Goal: Task Accomplishment & Management: Complete application form

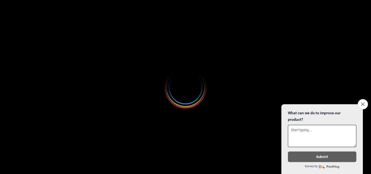
select select
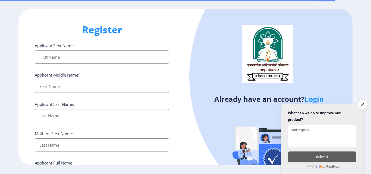
click at [41, 56] on input "Applicant First Name:" at bounding box center [102, 56] width 134 height 13
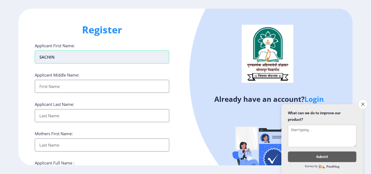
type input "SACHIN"
type input "SHRIMANT"
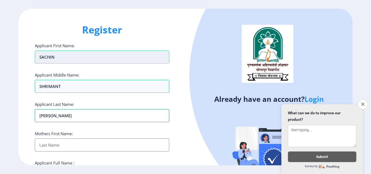
type input "[PERSON_NAME]"
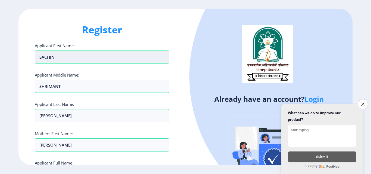
scroll to position [93, 0]
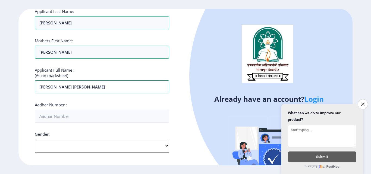
type input "[PERSON_NAME] [PERSON_NAME]"
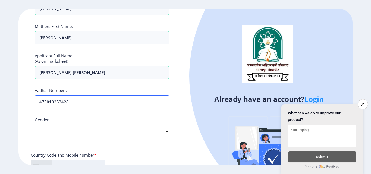
scroll to position [120, 0]
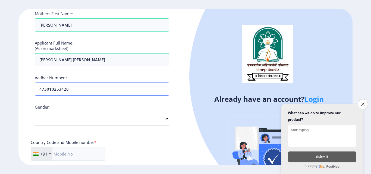
type input "473010253428"
click at [106, 117] on select "Select Gender [DEMOGRAPHIC_DATA] [DEMOGRAPHIC_DATA] Other" at bounding box center [102, 119] width 134 height 14
select select "[DEMOGRAPHIC_DATA]"
click at [35, 112] on select "Select Gender [DEMOGRAPHIC_DATA] [DEMOGRAPHIC_DATA] Other" at bounding box center [102, 119] width 134 height 14
click at [75, 157] on input "text" at bounding box center [68, 154] width 75 height 14
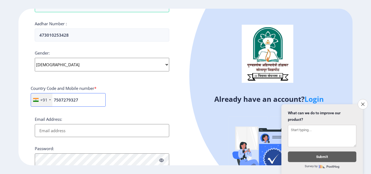
scroll to position [174, 0]
type input "7507279327"
click at [55, 132] on input "Email Address:" at bounding box center [102, 130] width 134 height 13
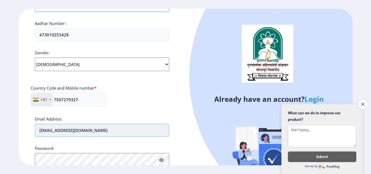
type input "[EMAIL_ADDRESS][DOMAIN_NAME]"
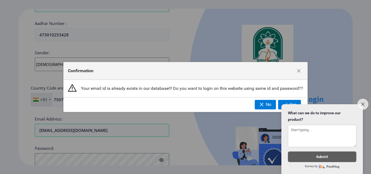
click at [362, 102] on icon "Close survey" at bounding box center [363, 104] width 4 height 4
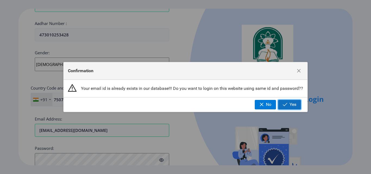
click at [288, 105] on button "Yes" at bounding box center [289, 104] width 23 height 9
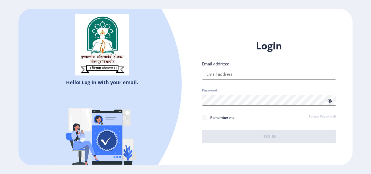
click at [221, 73] on input "Email address:" at bounding box center [269, 74] width 134 height 11
type input "[EMAIL_ADDRESS][DOMAIN_NAME]"
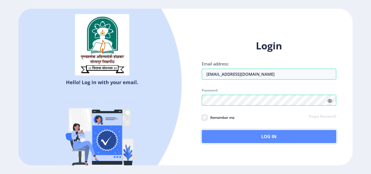
click at [236, 138] on button "Log In" at bounding box center [269, 136] width 134 height 13
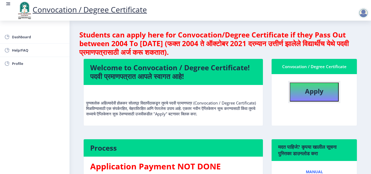
click at [312, 90] on b "Apply" at bounding box center [314, 91] width 18 height 9
select select
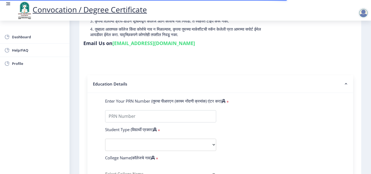
scroll to position [109, 0]
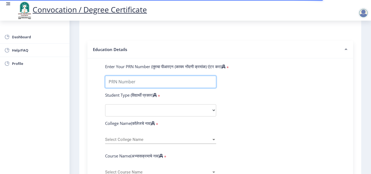
click at [113, 83] on input "Enter Your PRN Number (तुमचा पीआरएन (कायम नोंदणी क्रमांक) एंटर करा)" at bounding box center [160, 82] width 111 height 12
type input "2017032500304503"
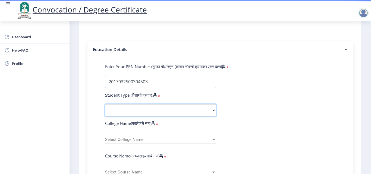
click at [215, 110] on select "Select Student Type Regular External" at bounding box center [160, 110] width 111 height 12
select select "Regular"
click at [105, 104] on select "Select Student Type Regular External" at bounding box center [160, 110] width 111 height 12
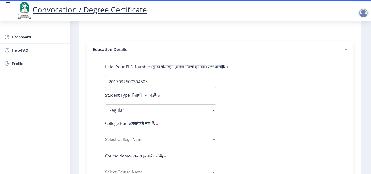
click at [134, 136] on div "Select College Name Select College Name" at bounding box center [160, 137] width 111 height 11
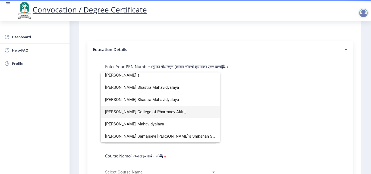
scroll to position [0, 0]
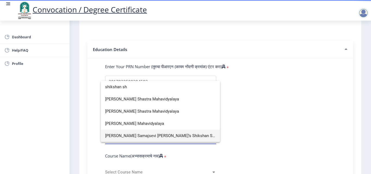
type input "shikshan sh"
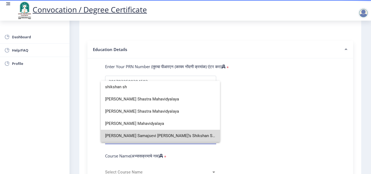
click at [163, 135] on span "[PERSON_NAME] Samajsevi [PERSON_NAME]’s Shikshan Shastra Mahavidyalaya, [GEOGRA…" at bounding box center [160, 136] width 110 height 12
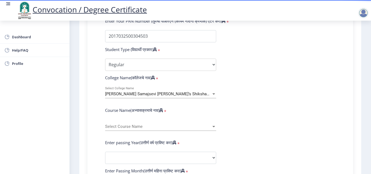
scroll to position [163, 0]
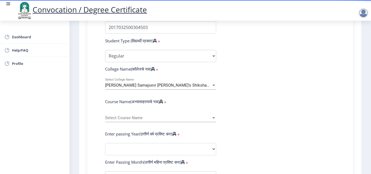
click at [122, 116] on span "Select Course Name" at bounding box center [158, 118] width 106 height 5
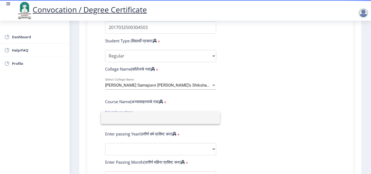
click at [235, 110] on div at bounding box center [185, 87] width 371 height 174
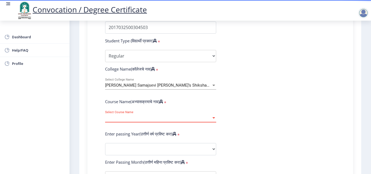
click at [213, 118] on div at bounding box center [213, 117] width 3 height 1
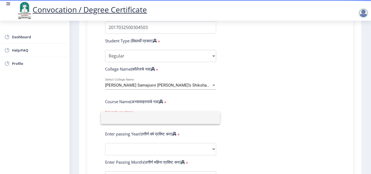
click at [241, 108] on div at bounding box center [185, 87] width 371 height 174
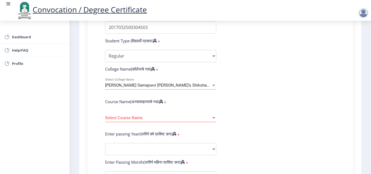
click at [120, 118] on span "Select Course Name" at bounding box center [158, 118] width 106 height 5
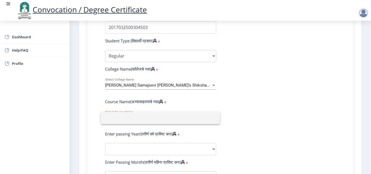
type input "b"
type input "B.ED"
click at [118, 148] on div at bounding box center [185, 87] width 371 height 174
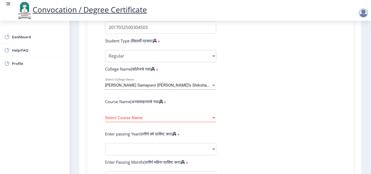
click at [212, 117] on div at bounding box center [213, 117] width 3 height 1
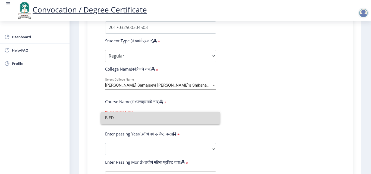
click at [212, 117] on input "B.ED" at bounding box center [160, 118] width 110 height 12
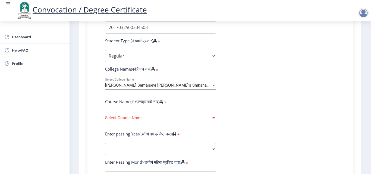
click at [212, 117] on div at bounding box center [213, 117] width 3 height 1
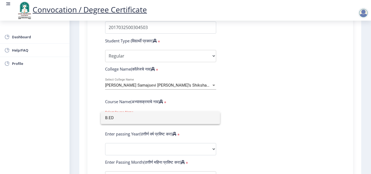
click at [98, 133] on div at bounding box center [185, 87] width 371 height 174
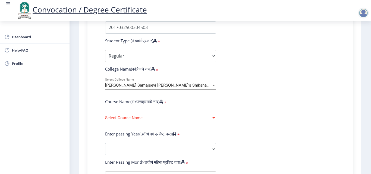
click at [129, 115] on div "Select Course Name Select Course Name" at bounding box center [160, 116] width 111 height 11
click at [148, 119] on span "Select Course Name" at bounding box center [158, 118] width 106 height 5
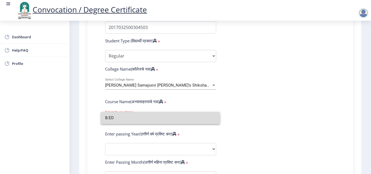
click at [109, 119] on input "B.ED" at bounding box center [160, 118] width 110 height 12
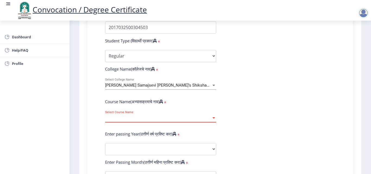
click at [213, 116] on div at bounding box center [213, 118] width 5 height 5
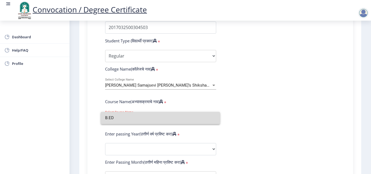
click at [117, 114] on input "B.ED" at bounding box center [160, 118] width 110 height 12
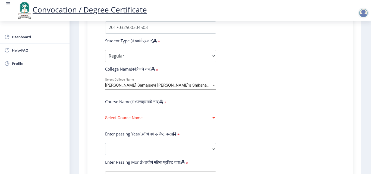
click at [139, 118] on span "Select Course Name" at bounding box center [158, 118] width 106 height 5
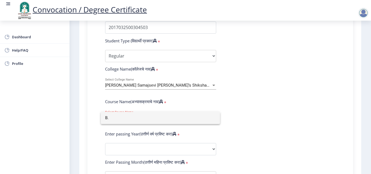
type input "B"
drag, startPoint x: 270, startPoint y: 120, endPoint x: 241, endPoint y: 120, distance: 28.5
click at [268, 120] on div at bounding box center [185, 87] width 371 height 174
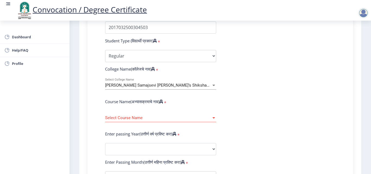
drag, startPoint x: 210, startPoint y: 117, endPoint x: 213, endPoint y: 117, distance: 3.5
click at [213, 117] on div "Select Course Name" at bounding box center [160, 118] width 111 height 5
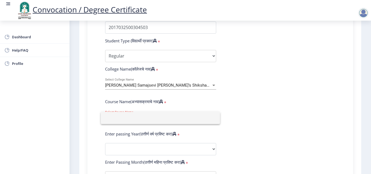
click at [214, 118] on input at bounding box center [160, 118] width 110 height 12
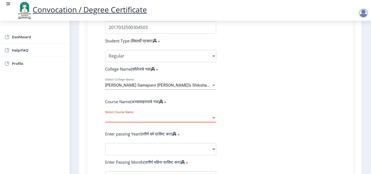
click at [209, 119] on span "Select Course Name" at bounding box center [158, 118] width 106 height 5
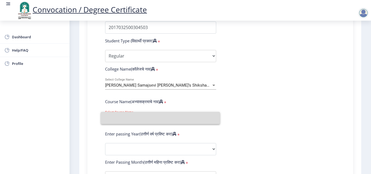
click at [209, 119] on input at bounding box center [160, 118] width 110 height 12
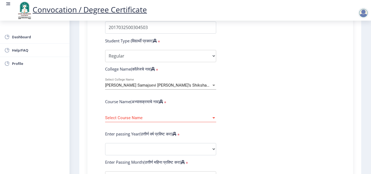
click at [209, 119] on span "Select Course Name" at bounding box center [158, 118] width 106 height 5
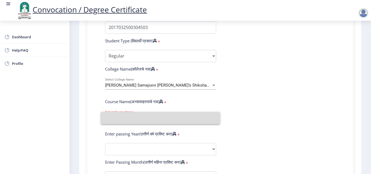
click at [209, 119] on input at bounding box center [160, 118] width 110 height 12
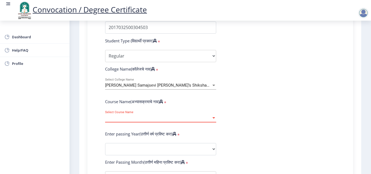
click at [209, 119] on span "Select Course Name" at bounding box center [158, 118] width 106 height 5
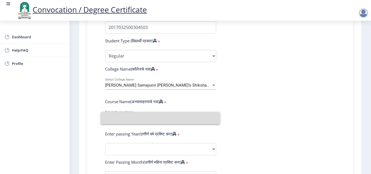
click at [209, 119] on input at bounding box center [160, 118] width 110 height 12
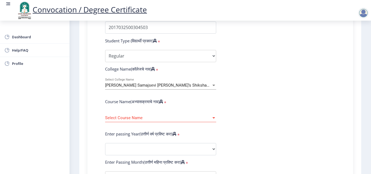
click at [248, 130] on form "Enter Your PRN Number (तुमचा पीआरएन (कायम नोंदणी क्रमांक) एंटर करा) * Student T…" at bounding box center [220, 154] width 238 height 288
click at [153, 117] on span "Select Course Name" at bounding box center [158, 118] width 106 height 5
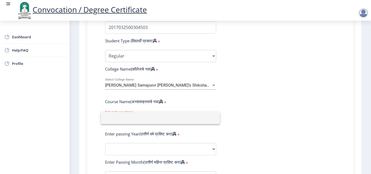
click at [249, 87] on div at bounding box center [185, 87] width 371 height 174
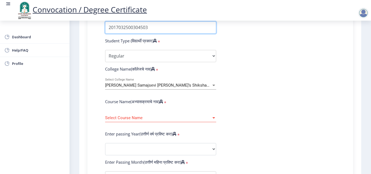
click at [154, 29] on input "Enter Your PRN Number (तुमचा पीआरएन (कायम नोंदणी क्रमांक) एंटर करा)" at bounding box center [160, 27] width 111 height 12
click at [119, 29] on input "Enter Your PRN Number (तुमचा पीआरएन (कायम नोंदणी क्रमांक) एंटर करा)" at bounding box center [160, 27] width 111 height 12
click at [123, 28] on input "Enter Your PRN Number (तुमचा पीआरएन (कायम नोंदणी क्रमांक) एंटर करा)" at bounding box center [160, 27] width 111 height 12
click at [128, 26] on input "Enter Your PRN Number (तुमचा पीआरएन (कायम नोंदणी क्रमांक) एंटर करा)" at bounding box center [160, 27] width 111 height 12
click at [134, 26] on input "Enter Your PRN Number (तुमचा पीआरएन (कायम नोंदणी क्रमांक) एंटर करा)" at bounding box center [160, 27] width 111 height 12
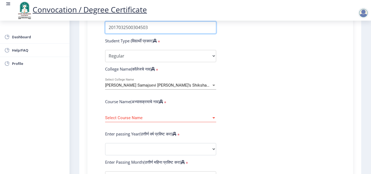
click at [139, 26] on input "Enter Your PRN Number (तुमचा पीआरएन (कायम नोंदणी क्रमांक) एंटर करा)" at bounding box center [160, 27] width 111 height 12
click at [144, 27] on input "Enter Your PRN Number (तुमचा पीआरएन (कायम नोंदणी क्रमांक) एंटर करा)" at bounding box center [160, 27] width 111 height 12
click at [152, 28] on input "Enter Your PRN Number (तुमचा पीआरएन (कायम नोंदणी क्रमांक) एंटर करा)" at bounding box center [160, 27] width 111 height 12
click at [268, 82] on form "Enter Your PRN Number (तुमचा पीआरएन (कायम नोंदणी क्रमांक) एंटर करा) * Student T…" at bounding box center [220, 154] width 238 height 288
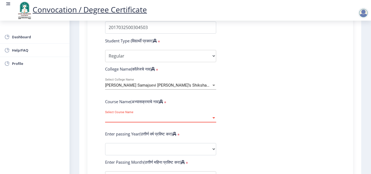
click at [127, 120] on span "Select Course Name" at bounding box center [158, 118] width 106 height 5
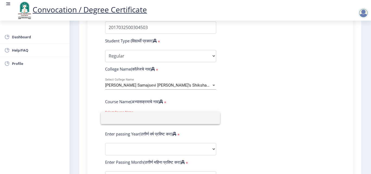
click at [180, 121] on input at bounding box center [160, 118] width 110 height 12
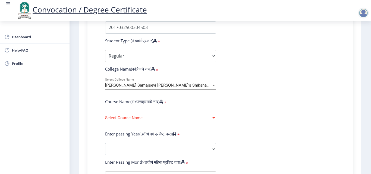
click at [262, 129] on form "Enter Your PRN Number (तुमचा पीआरएन (कायम नोंदणी क्रमांक) एंटर करा) * Student T…" at bounding box center [220, 154] width 238 height 288
click at [165, 120] on div "Select Course Name Select Course Name" at bounding box center [160, 116] width 111 height 11
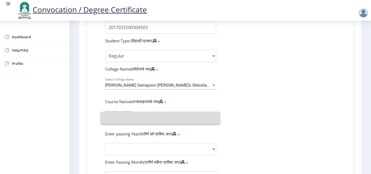
click at [165, 120] on input at bounding box center [160, 118] width 110 height 12
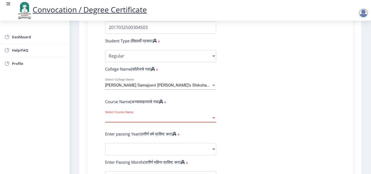
click at [165, 120] on div "Select Course Name Select Course Name" at bounding box center [160, 116] width 111 height 11
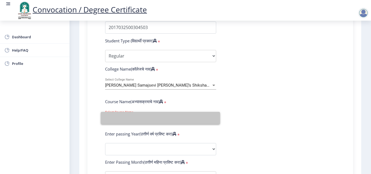
click at [165, 120] on input at bounding box center [160, 118] width 110 height 12
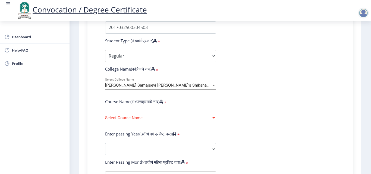
click at [165, 120] on div "Select Course Name Select Course Name" at bounding box center [160, 116] width 111 height 11
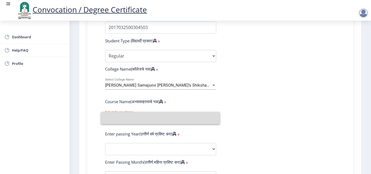
click at [165, 120] on input at bounding box center [160, 118] width 110 height 12
click at [165, 120] on div "Select Course Name Select Course Name" at bounding box center [160, 116] width 111 height 11
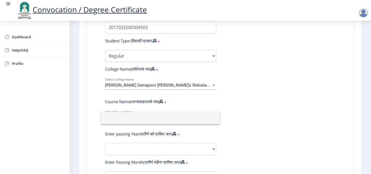
click at [229, 129] on div at bounding box center [185, 87] width 371 height 174
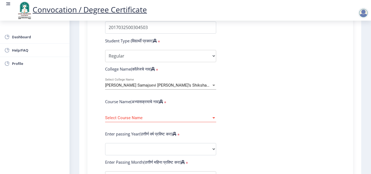
click at [259, 119] on form "Enter Your PRN Number (तुमचा पीआरएन (कायम नोंदणी क्रमांक) एंटर करा) * Student T…" at bounding box center [220, 154] width 238 height 288
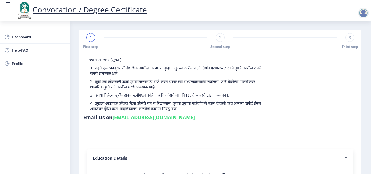
scroll to position [27, 0]
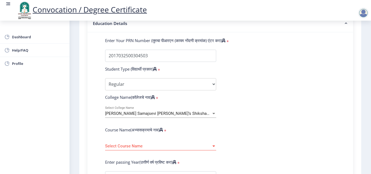
scroll to position [136, 0]
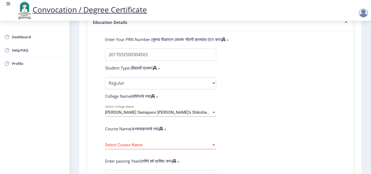
click at [201, 112] on span "[PERSON_NAME] Samajsevi [PERSON_NAME]’s Shikshan Shastra Mahavidyalaya, [GEOGRA…" at bounding box center [199, 112] width 188 height 5
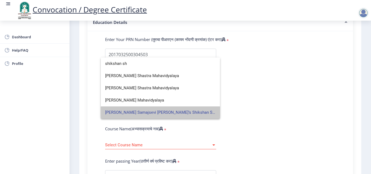
click at [177, 113] on span "[PERSON_NAME] Samajsevi [PERSON_NAME]’s Shikshan Shastra Mahavidyalaya, [GEOGRA…" at bounding box center [160, 112] width 110 height 12
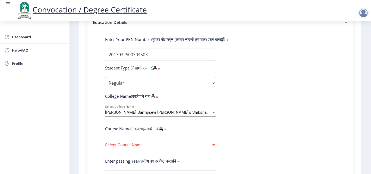
click at [171, 110] on span "[PERSON_NAME] Samajsevi [PERSON_NAME]’s Shikshan Shastra Mahavidyalaya, [GEOGRA…" at bounding box center [199, 112] width 188 height 5
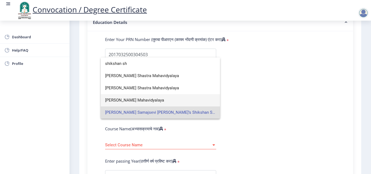
click at [146, 100] on span "[PERSON_NAME] Mahavidyalaya" at bounding box center [160, 100] width 110 height 12
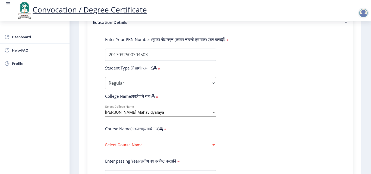
click at [150, 147] on span "Select Course Name" at bounding box center [158, 145] width 106 height 5
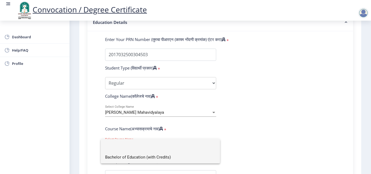
click at [141, 157] on span "Bachelor of Education (with Credits)" at bounding box center [160, 157] width 110 height 12
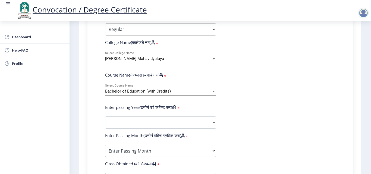
scroll to position [190, 0]
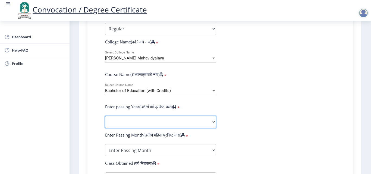
click at [141, 120] on select "2025 2024 2023 2022 2021 2020 2019 2018 2017 2016 2015 2014 2013 2012 2011 2010…" at bounding box center [160, 122] width 111 height 12
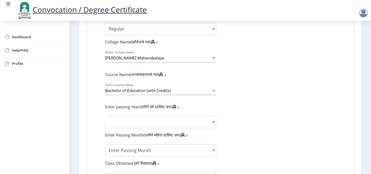
click at [322, 100] on form "Enter Your PRN Number (तुमचा पीआरएन (कायम नोंदणी क्रमांक) एंटर करा) * Student T…" at bounding box center [220, 126] width 238 height 288
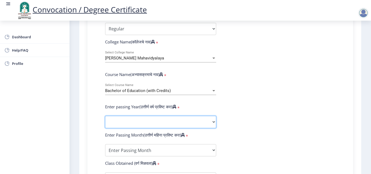
click at [120, 121] on select "2025 2024 2023 2022 2021 2020 2019 2018 2017 2016 2015 2014 2013 2012 2011 2010…" at bounding box center [160, 122] width 111 height 12
select select "2019"
click at [105, 116] on select "2025 2024 2023 2022 2021 2020 2019 2018 2017 2016 2015 2014 2013 2012 2011 2010…" at bounding box center [160, 122] width 111 height 12
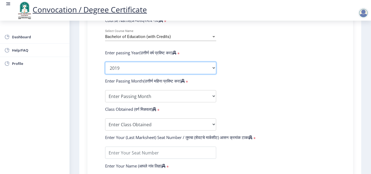
scroll to position [244, 0]
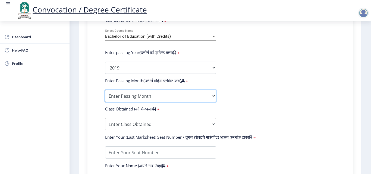
click at [148, 94] on select "Enter Passing Month March April May October November December" at bounding box center [160, 96] width 111 height 12
select select "March"
click at [105, 90] on select "Enter Passing Month March April May October November December" at bounding box center [160, 96] width 111 height 12
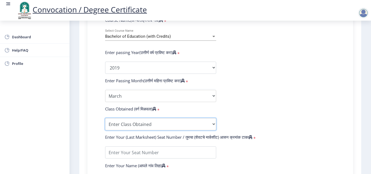
click at [160, 124] on select "Enter Class Obtained FIRST CLASS WITH DISTINCTION FIRST CLASS HIGHER SECOND CLA…" at bounding box center [160, 124] width 111 height 12
select select "Grade B+"
click at [105, 118] on select "Enter Class Obtained FIRST CLASS WITH DISTINCTION FIRST CLASS HIGHER SECOND CLA…" at bounding box center [160, 124] width 111 height 12
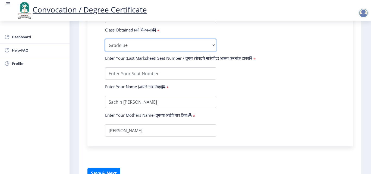
scroll to position [326, 0]
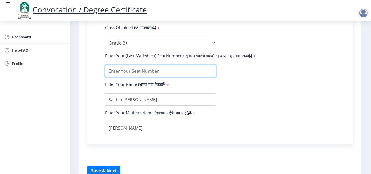
click at [153, 72] on input "textarea" at bounding box center [160, 71] width 111 height 12
type input "305055"
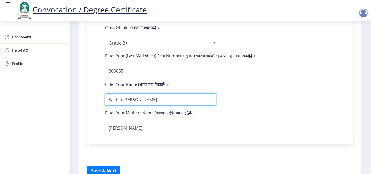
click at [133, 102] on input "textarea" at bounding box center [160, 99] width 111 height 12
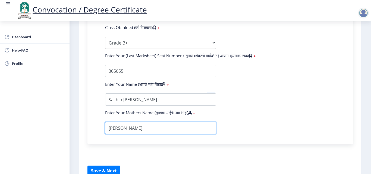
click at [213, 127] on input "textarea" at bounding box center [160, 128] width 111 height 12
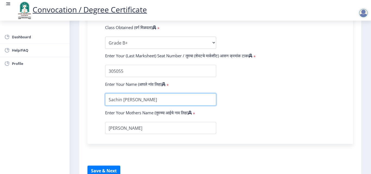
click at [131, 104] on input "textarea" at bounding box center [160, 99] width 111 height 12
click at [161, 102] on input "textarea" at bounding box center [160, 99] width 111 height 12
click at [162, 103] on input "textarea" at bounding box center [160, 99] width 111 height 12
click at [219, 116] on div "Enter Your Mothers Name (तुमच्या आईचे नाव लिहा) *" at bounding box center [160, 114] width 119 height 8
click at [171, 102] on input "textarea" at bounding box center [160, 99] width 111 height 12
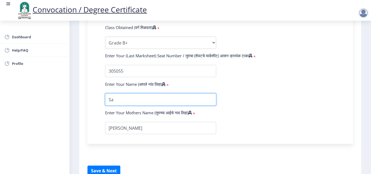
type input "S"
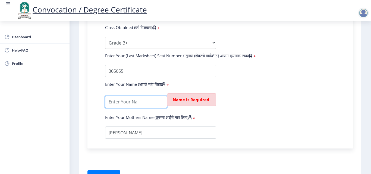
click at [136, 103] on input "textarea" at bounding box center [136, 102] width 62 height 12
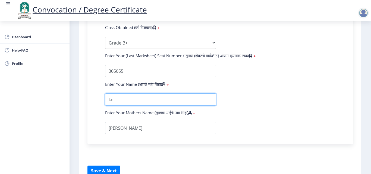
type input "k"
type input "[PERSON_NAME] [PERSON_NAME]"
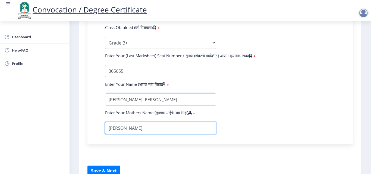
click at [145, 129] on input "textarea" at bounding box center [160, 128] width 111 height 12
drag, startPoint x: 145, startPoint y: 129, endPoint x: 99, endPoint y: 127, distance: 46.7
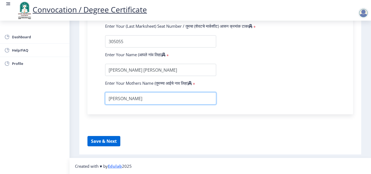
scroll to position [356, 0]
type input "[PERSON_NAME]"
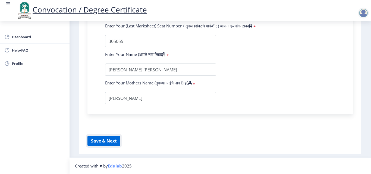
click at [99, 140] on button "Save & Next" at bounding box center [103, 141] width 33 height 10
select select
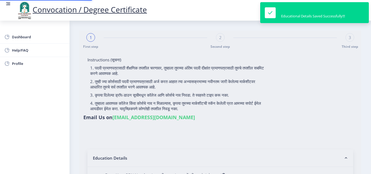
type input "2017032500304503"
select select "Regular"
select select "2019"
select select "March"
select select "Grade B+"
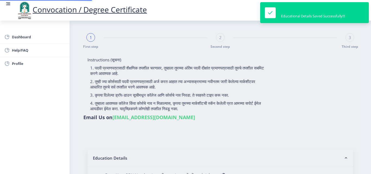
type input "305055"
type input "[PERSON_NAME] [PERSON_NAME]"
type input "[PERSON_NAME]"
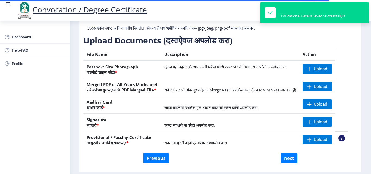
scroll to position [81, 0]
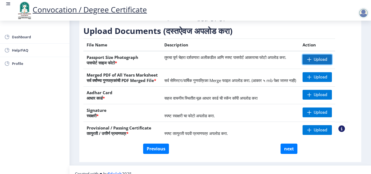
click at [327, 62] on span "Upload" at bounding box center [321, 59] width 14 height 5
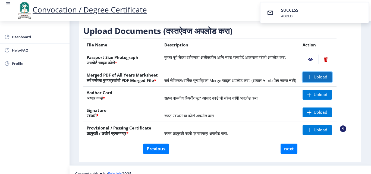
click at [327, 80] on span "Upload" at bounding box center [321, 76] width 14 height 5
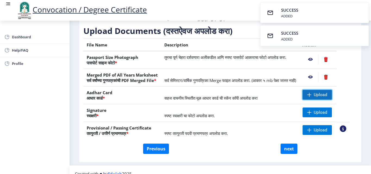
click at [322, 97] on span "Upload" at bounding box center [321, 94] width 14 height 5
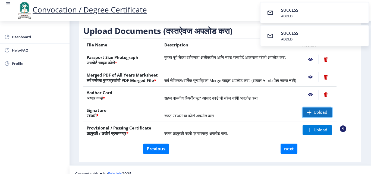
click at [327, 115] on span "Upload" at bounding box center [321, 112] width 14 height 5
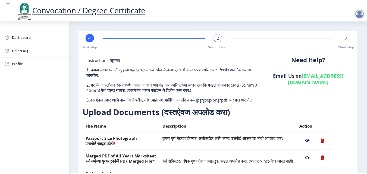
scroll to position [100, 0]
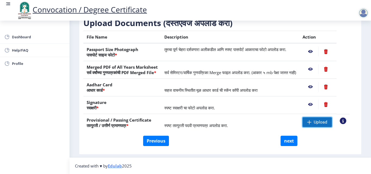
click at [324, 119] on span "Upload" at bounding box center [316, 122] width 29 height 10
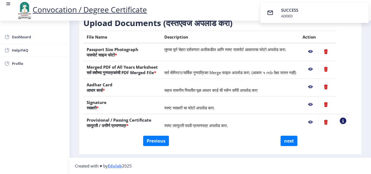
click at [316, 122] on nb-action at bounding box center [310, 122] width 16 height 10
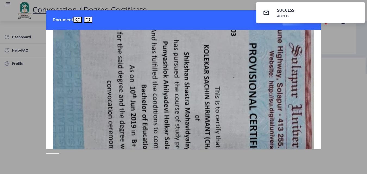
scroll to position [81, 0]
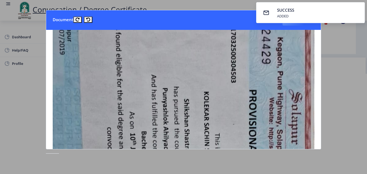
click at [343, 49] on div at bounding box center [183, 87] width 367 height 174
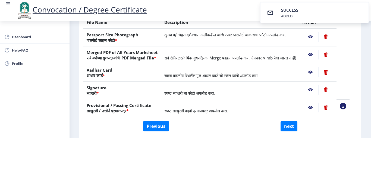
scroll to position [100, 0]
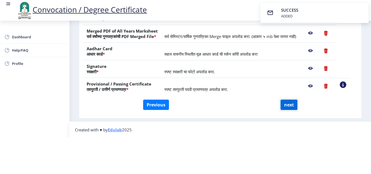
click at [289, 100] on button "next" at bounding box center [288, 105] width 17 height 10
select select
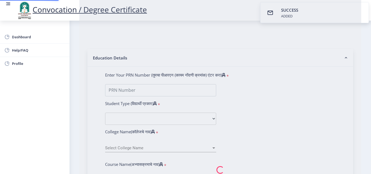
scroll to position [0, 0]
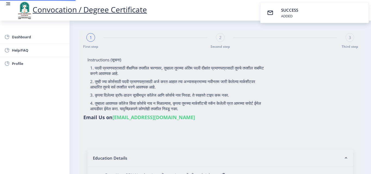
select select
type input "Sachin [PERSON_NAME]"
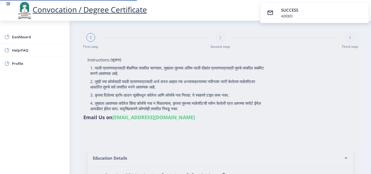
type input "[PERSON_NAME]"
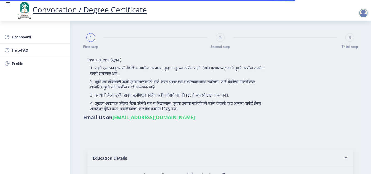
type input "2017032500304503"
select select "Regular"
select select "2019"
select select "March"
select select "Grade B+"
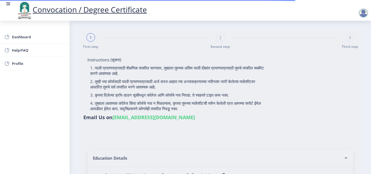
type input "305055"
type input "[PERSON_NAME] [PERSON_NAME]"
type input "[PERSON_NAME]"
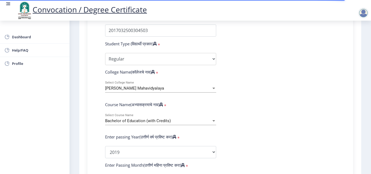
select select
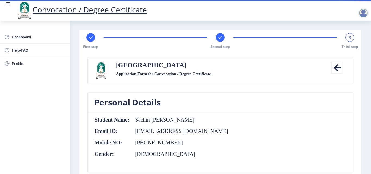
click at [220, 40] on rect at bounding box center [219, 37] width 5 height 5
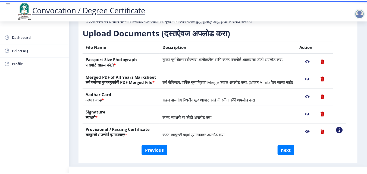
scroll to position [100, 0]
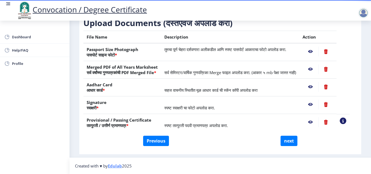
click at [318, 122] on nb-action at bounding box center [310, 122] width 16 height 10
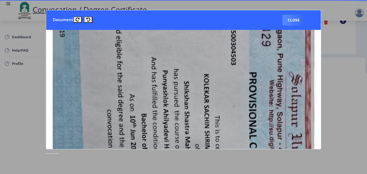
scroll to position [109, 0]
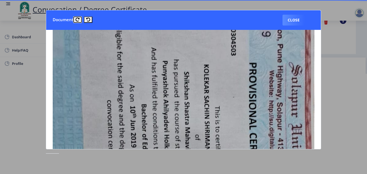
click at [77, 19] on icon at bounding box center [77, 20] width 4 height 4
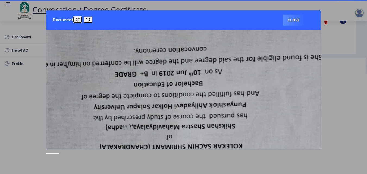
click at [77, 19] on icon at bounding box center [77, 20] width 4 height 4
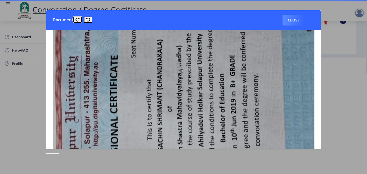
click at [77, 19] on icon at bounding box center [77, 20] width 4 height 4
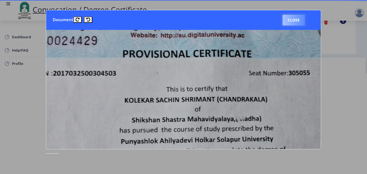
click at [289, 22] on button "Close" at bounding box center [293, 20] width 22 height 11
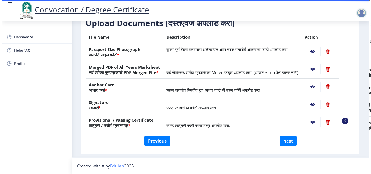
scroll to position [47, 0]
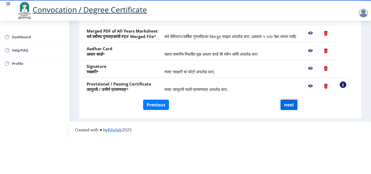
click at [288, 100] on button "next" at bounding box center [288, 105] width 17 height 10
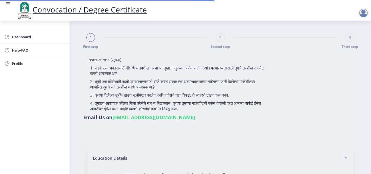
select select
type input "2017032500304503"
select select "Regular"
select select "2019"
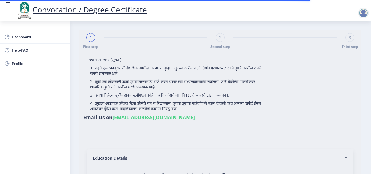
select select "March"
select select "Grade B+"
type input "305055"
type input "[PERSON_NAME] [PERSON_NAME]"
type input "[PERSON_NAME]"
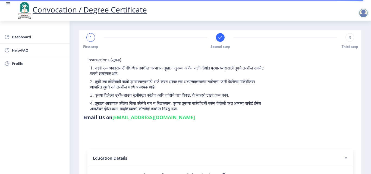
select select
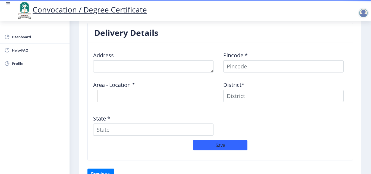
scroll to position [434, 0]
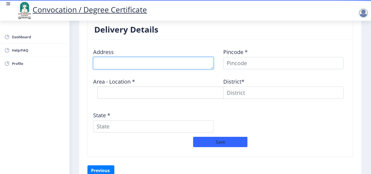
click at [121, 63] on textarea at bounding box center [153, 63] width 120 height 12
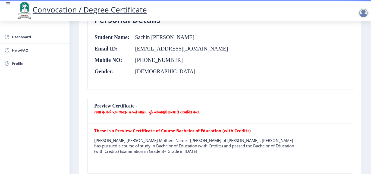
scroll to position [81, 0]
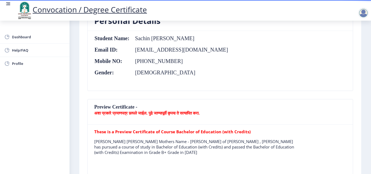
click at [281, 141] on p "[PERSON_NAME] [PERSON_NAME] Mothers Name - [PERSON_NAME] of [PERSON_NAME] , [PE…" at bounding box center [194, 147] width 201 height 16
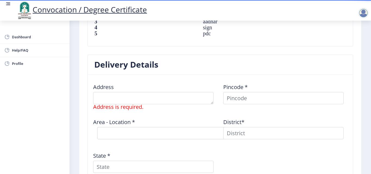
scroll to position [434, 0]
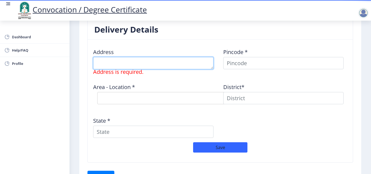
click at [130, 61] on textarea at bounding box center [153, 63] width 120 height 12
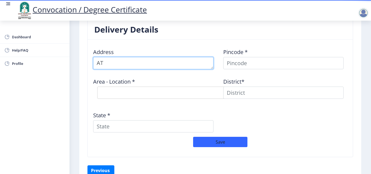
type textarea "A"
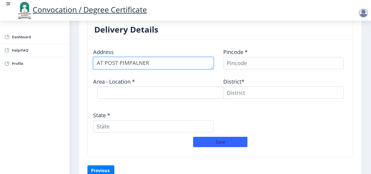
type textarea "AT POST PIMPALNER"
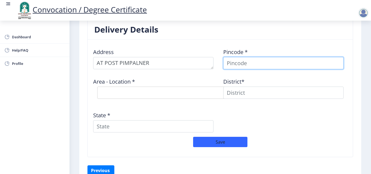
click at [242, 63] on input at bounding box center [283, 63] width 120 height 12
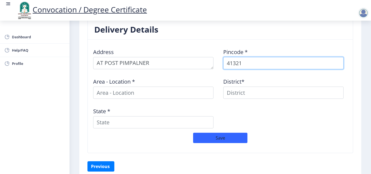
type input "413210"
select select
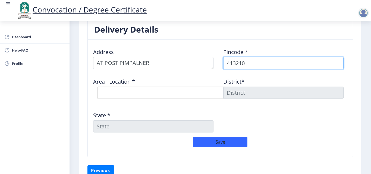
type input "413210"
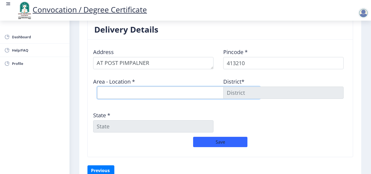
click at [168, 92] on select "Select Area Location [GEOGRAPHIC_DATA] B.O Mauje Ujani B.O Nimgaon T B.O Pimpel…" at bounding box center [178, 93] width 163 height 12
select select "4: Object"
click at [97, 87] on select "Select Area Location [GEOGRAPHIC_DATA] B.O Mauje Ujani B.O Nimgaon T B.O Pimpel…" at bounding box center [178, 93] width 163 height 12
type input "SOLAPUR"
type input "[GEOGRAPHIC_DATA]"
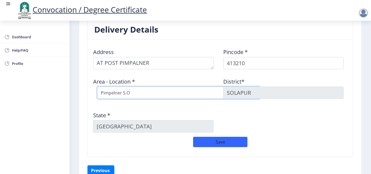
click at [161, 96] on select "Select Area Location [GEOGRAPHIC_DATA] B.O Mauje Ujani B.O Nimgaon T B.O Pimpel…" at bounding box center [178, 93] width 163 height 12
click at [97, 87] on select "Select Area Location [GEOGRAPHIC_DATA] B.O Mauje Ujani B.O Nimgaon T B.O Pimpel…" at bounding box center [178, 93] width 163 height 12
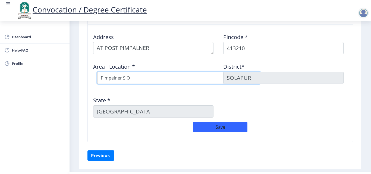
scroll to position [464, 0]
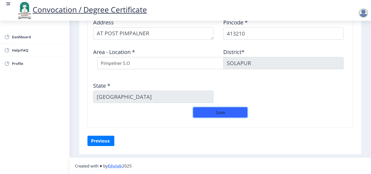
click at [217, 112] on button "Save" at bounding box center [220, 112] width 54 height 10
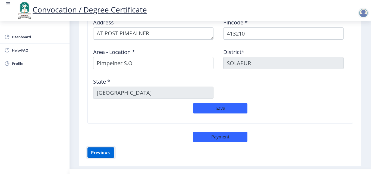
click at [100, 153] on button "Previous ‍" at bounding box center [100, 152] width 27 height 10
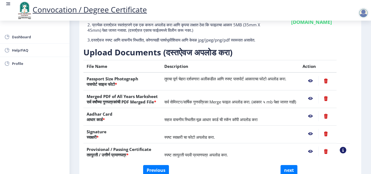
scroll to position [81, 0]
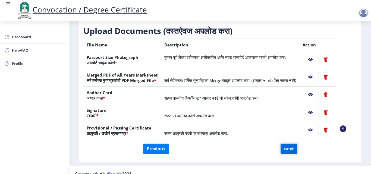
click at [285, 154] on button "next" at bounding box center [288, 149] width 17 height 10
select select
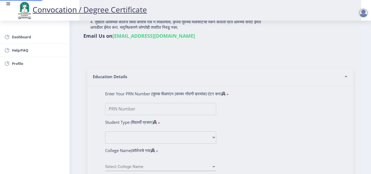
scroll to position [0, 0]
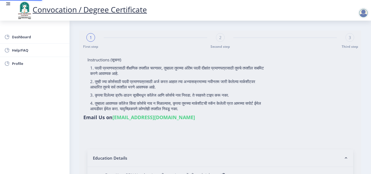
select select
type input "Sachin [PERSON_NAME]"
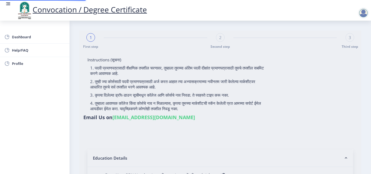
type input "[PERSON_NAME]"
type input "2017032500304503"
select select "Regular"
select select "2019"
select select "March"
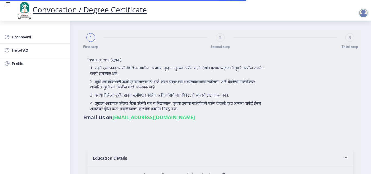
select select "Grade B+"
type input "305055"
type input "[PERSON_NAME] [PERSON_NAME]"
type input "[PERSON_NAME]"
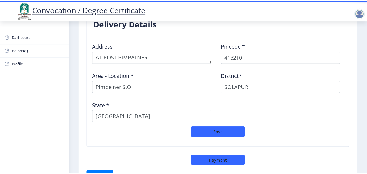
scroll to position [476, 0]
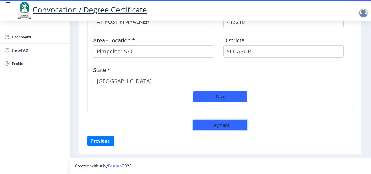
click at [213, 125] on button "Payment" at bounding box center [220, 125] width 54 height 10
select select "sealed"
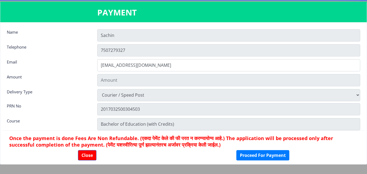
type input "2885"
click at [116, 34] on input "Sachin" at bounding box center [228, 35] width 263 height 12
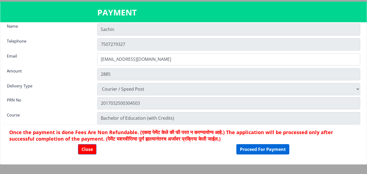
scroll to position [8, 0]
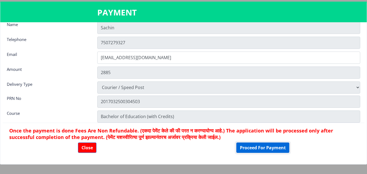
click at [253, 146] on button "Proceed For Payment" at bounding box center [262, 148] width 53 height 10
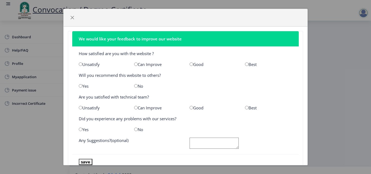
click at [80, 65] on input "radio" at bounding box center [81, 64] width 4 height 4
radio input "true"
click at [81, 86] on input "radio" at bounding box center [81, 86] width 4 height 4
radio input "true"
click at [245, 107] on input "radio" at bounding box center [247, 108] width 4 height 4
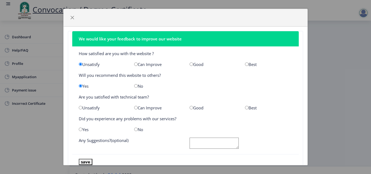
radio input "true"
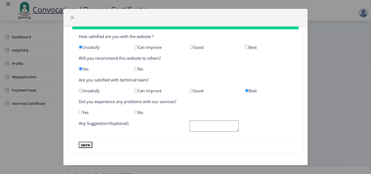
click at [135, 111] on input "radio" at bounding box center [136, 112] width 4 height 4
radio input "true"
click at [190, 125] on textarea at bounding box center [213, 126] width 49 height 11
type textarea "I AM FROM MIDDLE CLASS .CONVENTIONAL FEES IS MORE.THINK ABOUT THIS"
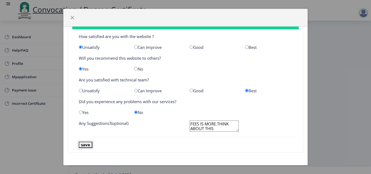
click at [87, 143] on button "save" at bounding box center [86, 145] width 14 height 6
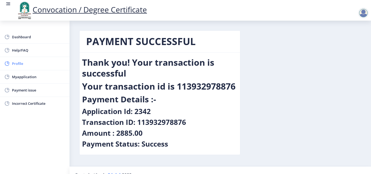
click at [20, 62] on span "Profile" at bounding box center [38, 63] width 53 height 7
select select
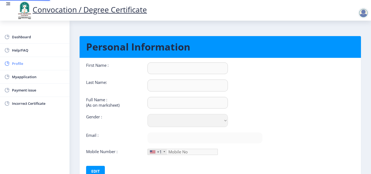
type input "Sachin"
type input "Kolekar"
type input "Sachin [PERSON_NAME]"
select select "[DEMOGRAPHIC_DATA]"
type input "[EMAIL_ADDRESS][DOMAIN_NAME]"
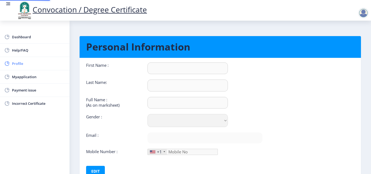
type input "7507279327"
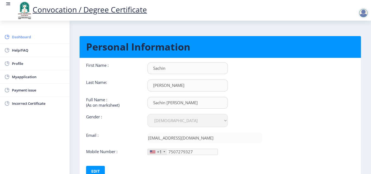
click at [27, 38] on span "Dashboard" at bounding box center [38, 37] width 53 height 7
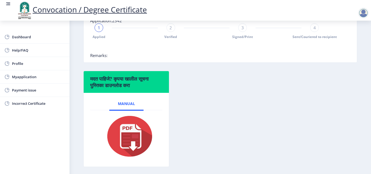
scroll to position [110, 0]
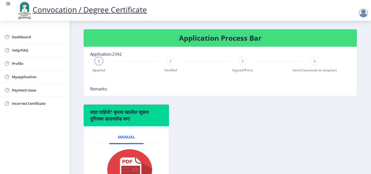
click at [364, 14] on div at bounding box center [363, 13] width 11 height 11
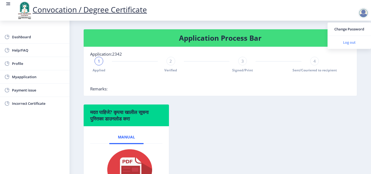
click at [361, 41] on span "Log out" at bounding box center [349, 42] width 35 height 7
